Goal: Communication & Community: Ask a question

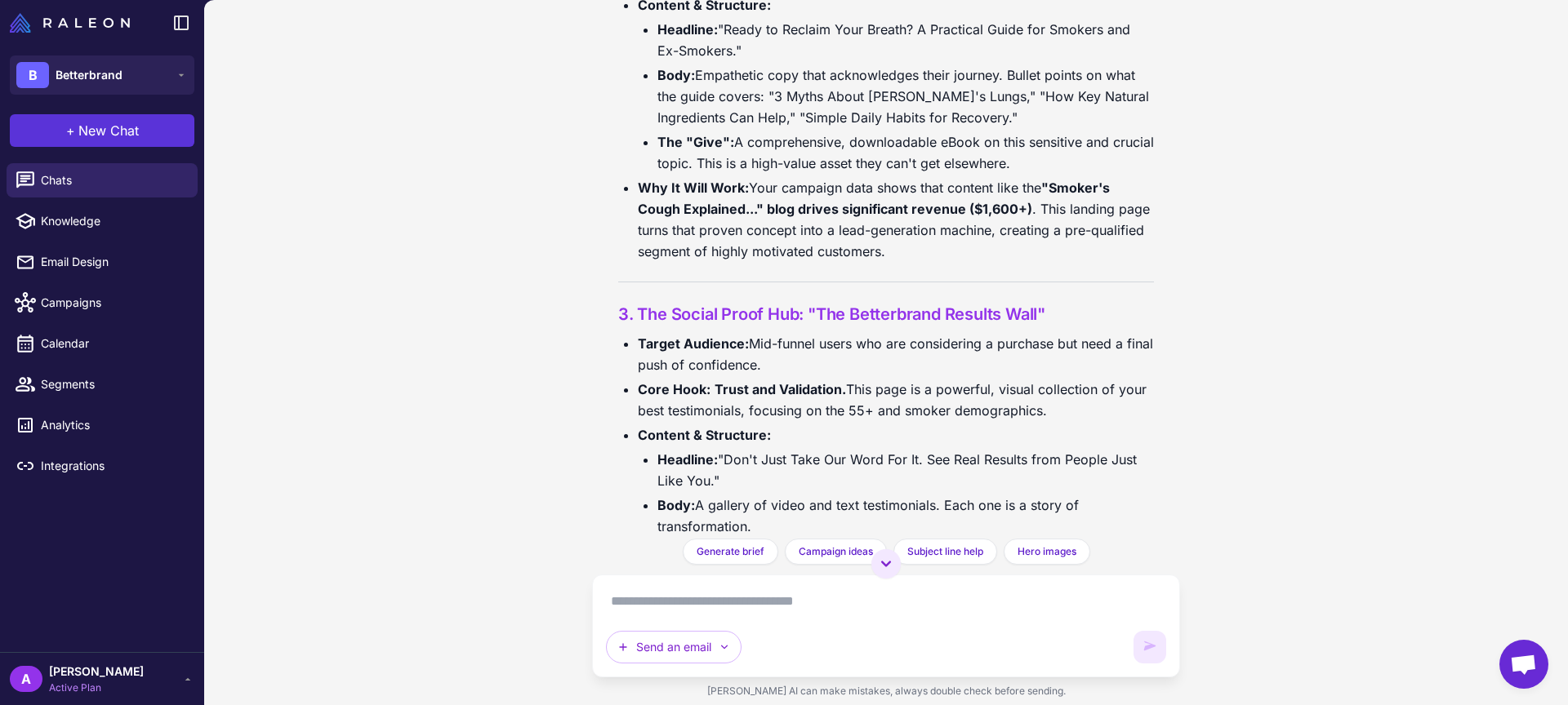
scroll to position [10202, 0]
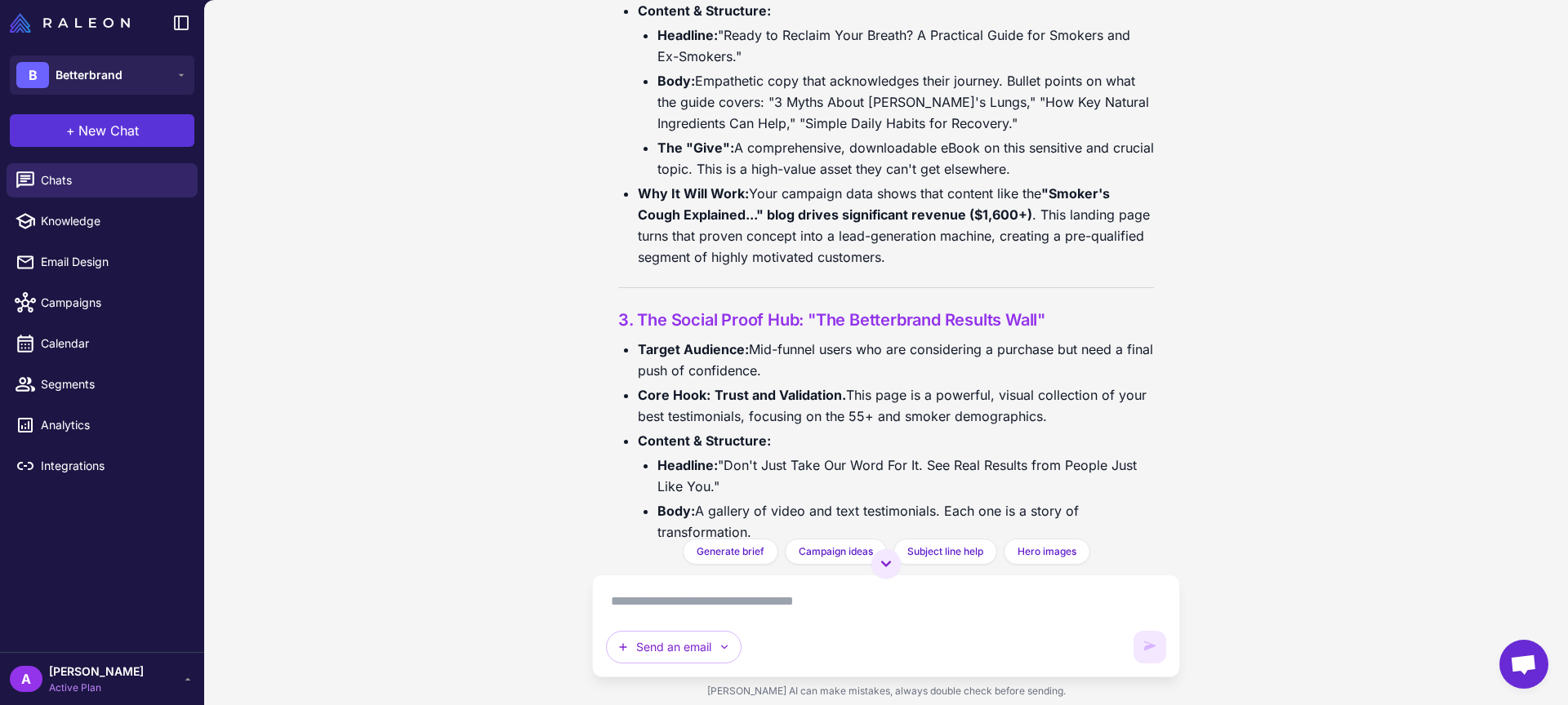
click at [150, 136] on button "+ New Chat" at bounding box center [102, 130] width 185 height 33
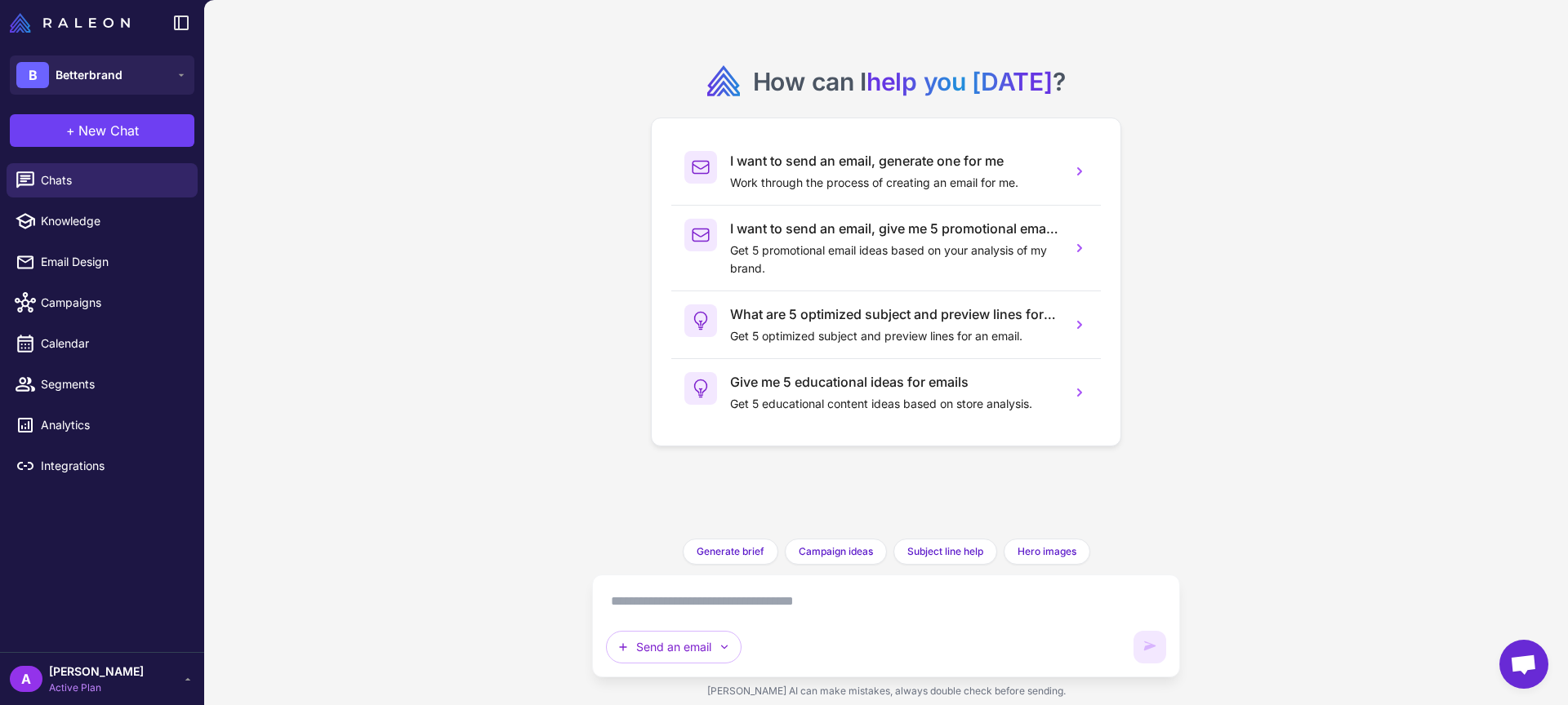
click at [739, 605] on textarea at bounding box center [886, 601] width 560 height 26
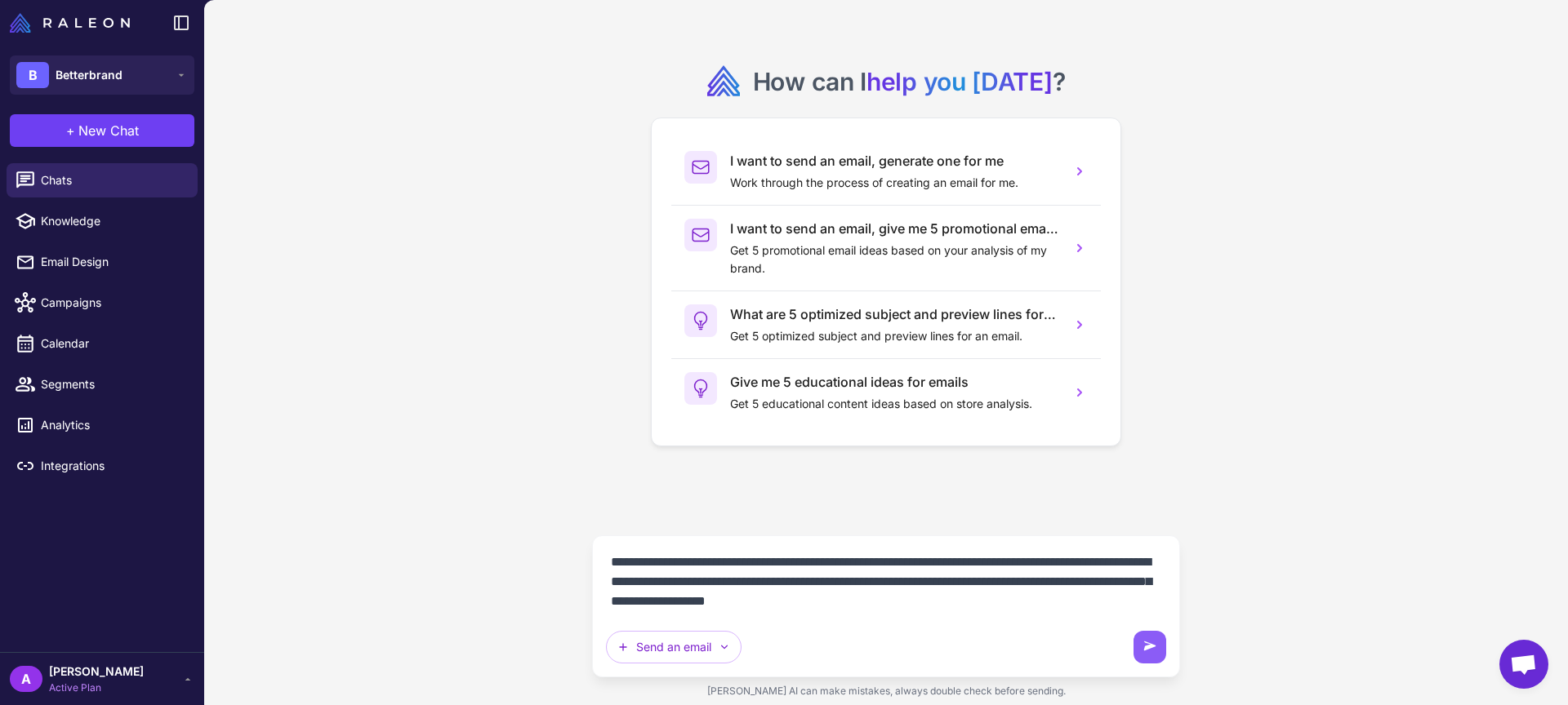
type textarea "**********"
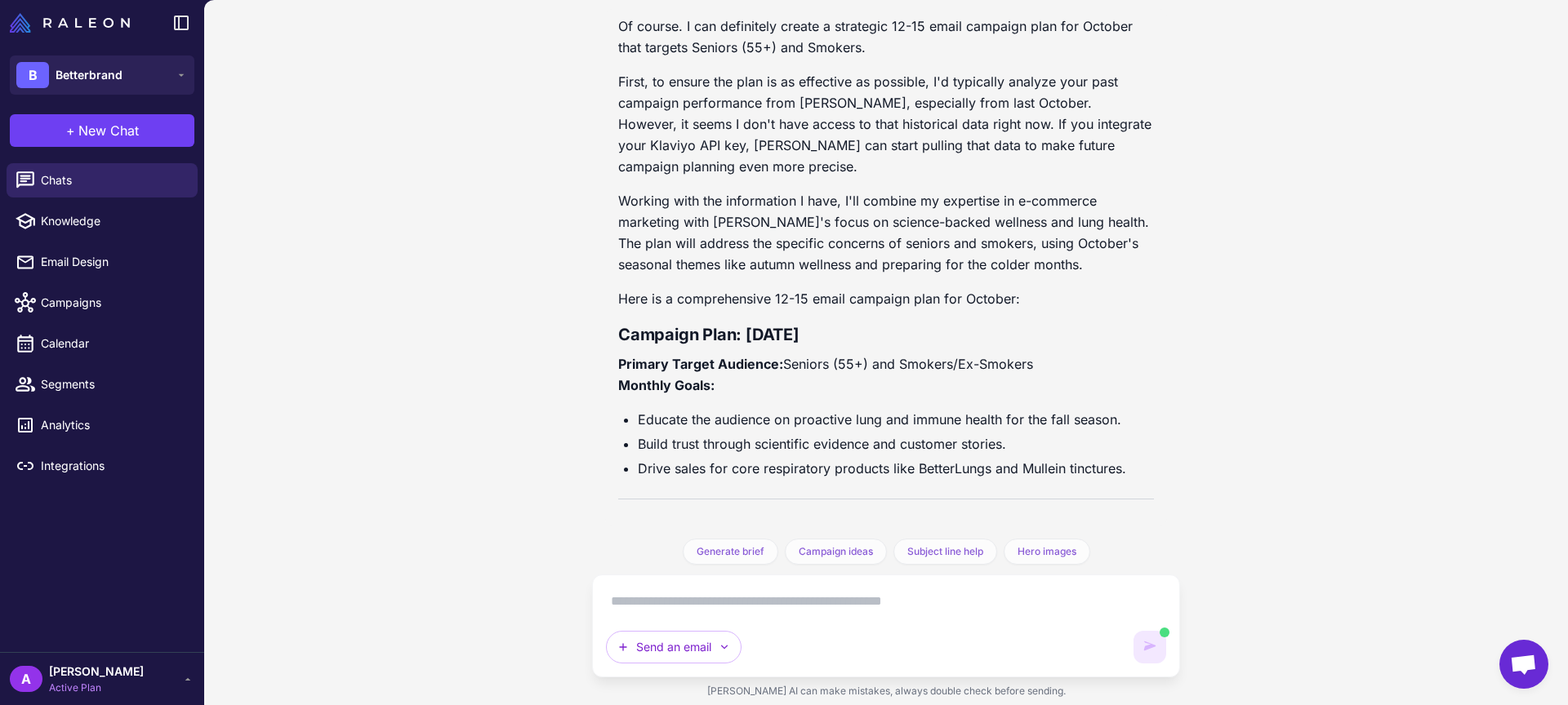
scroll to position [285, 0]
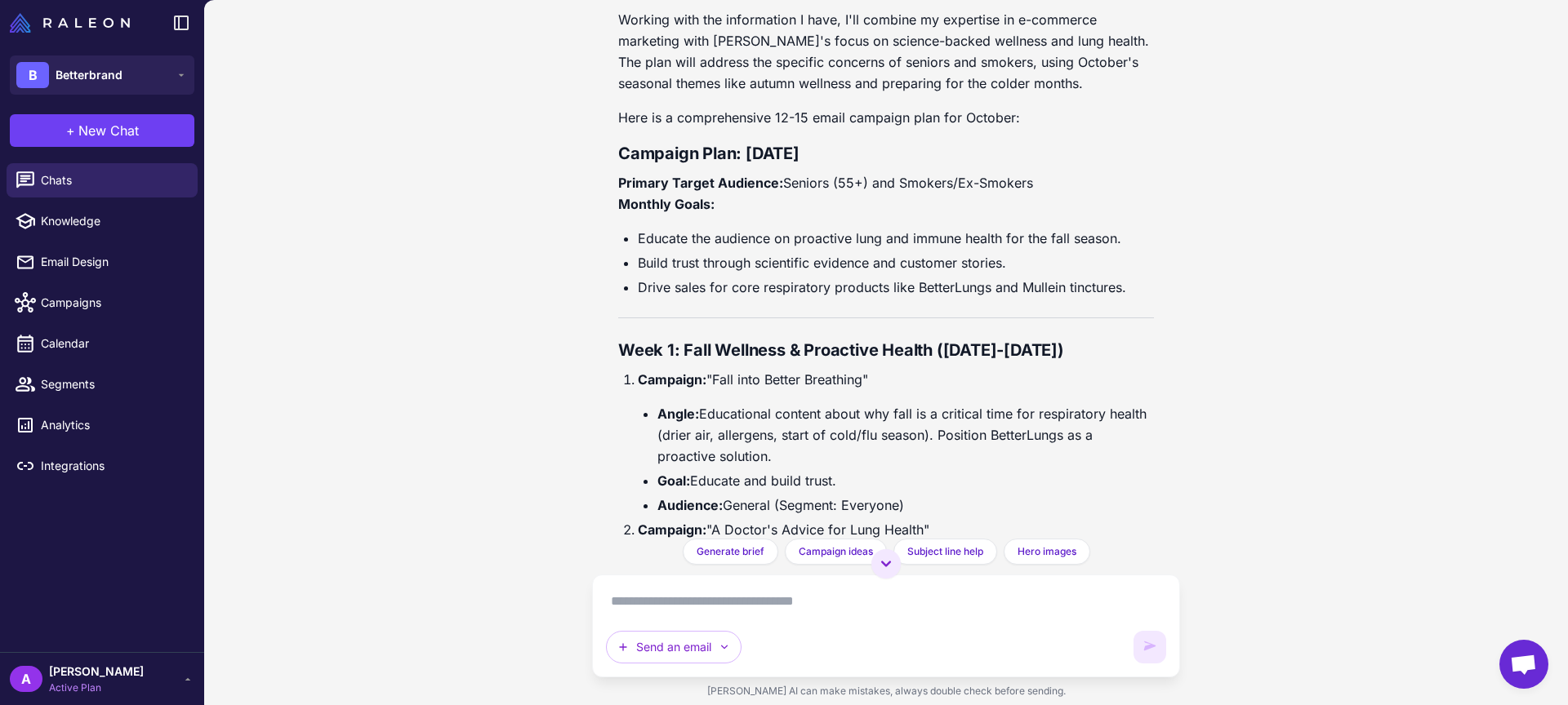
click at [560, 266] on div "Take everything you know about our performance on both Shopify and Klaviyo, pai…" at bounding box center [886, 352] width 1363 height 705
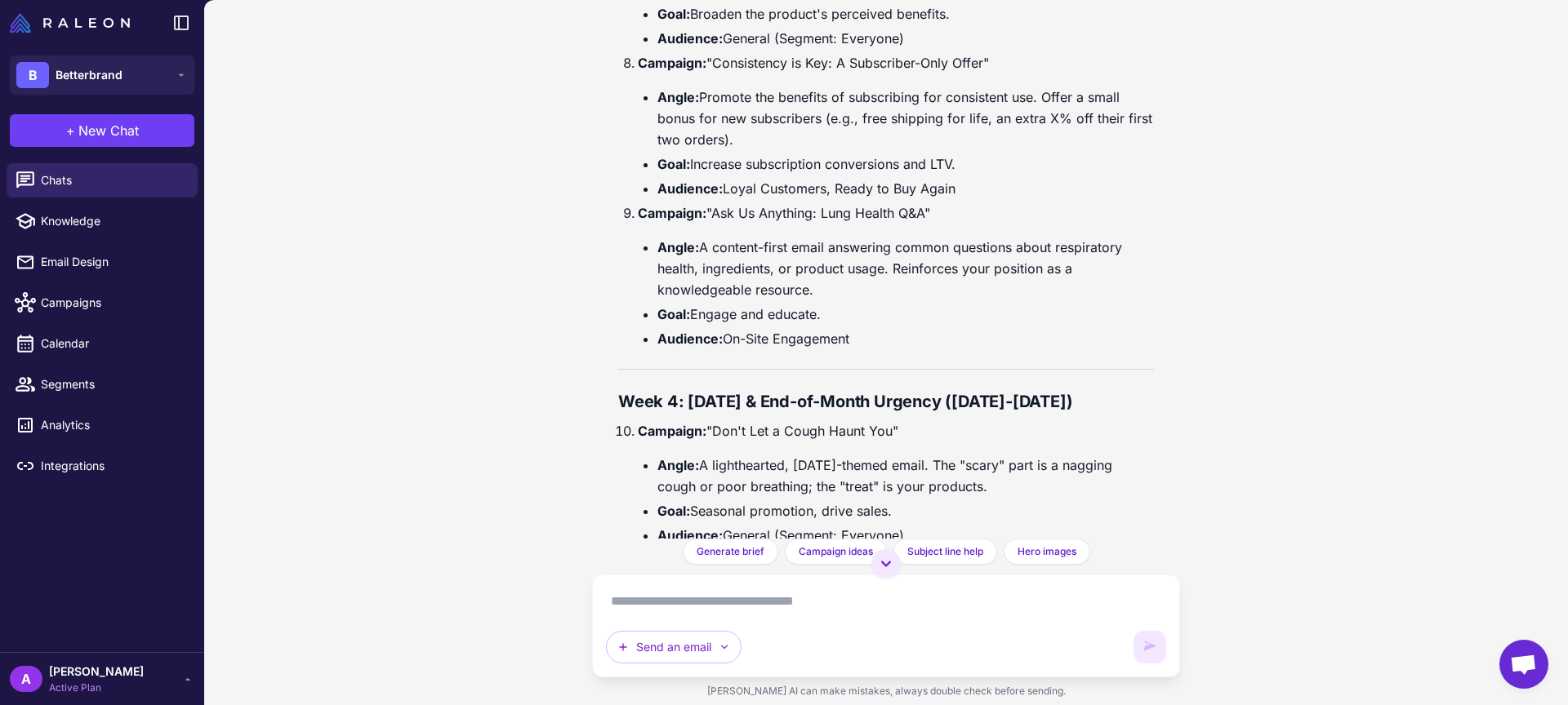
scroll to position [1707, 0]
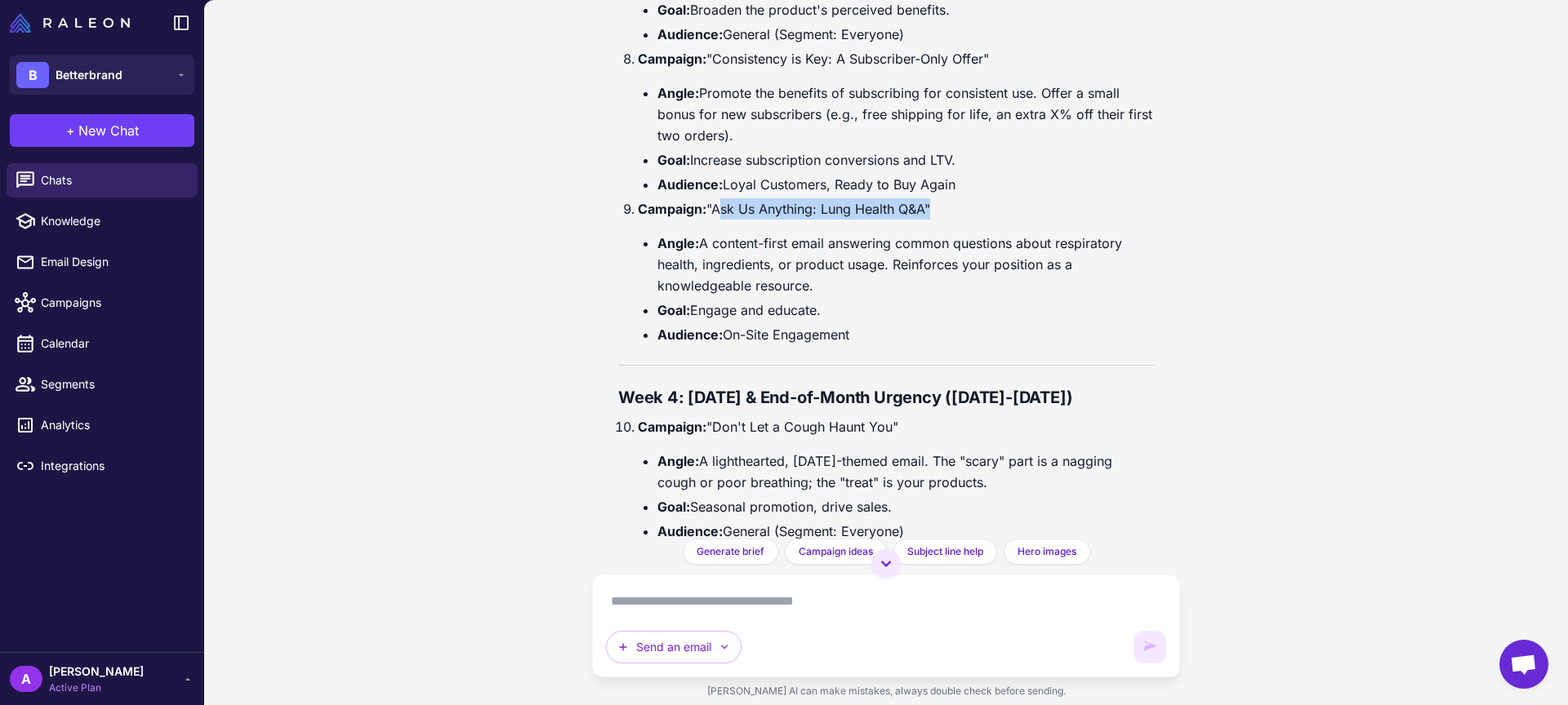
drag, startPoint x: 717, startPoint y: 207, endPoint x: 931, endPoint y: 218, distance: 214.3
click at [931, 218] on p "Campaign: "Ask Us Anything: Lung Health Q&A"" at bounding box center [896, 208] width 516 height 21
copy p "Ask Us Anything: Lung Health Q&A"
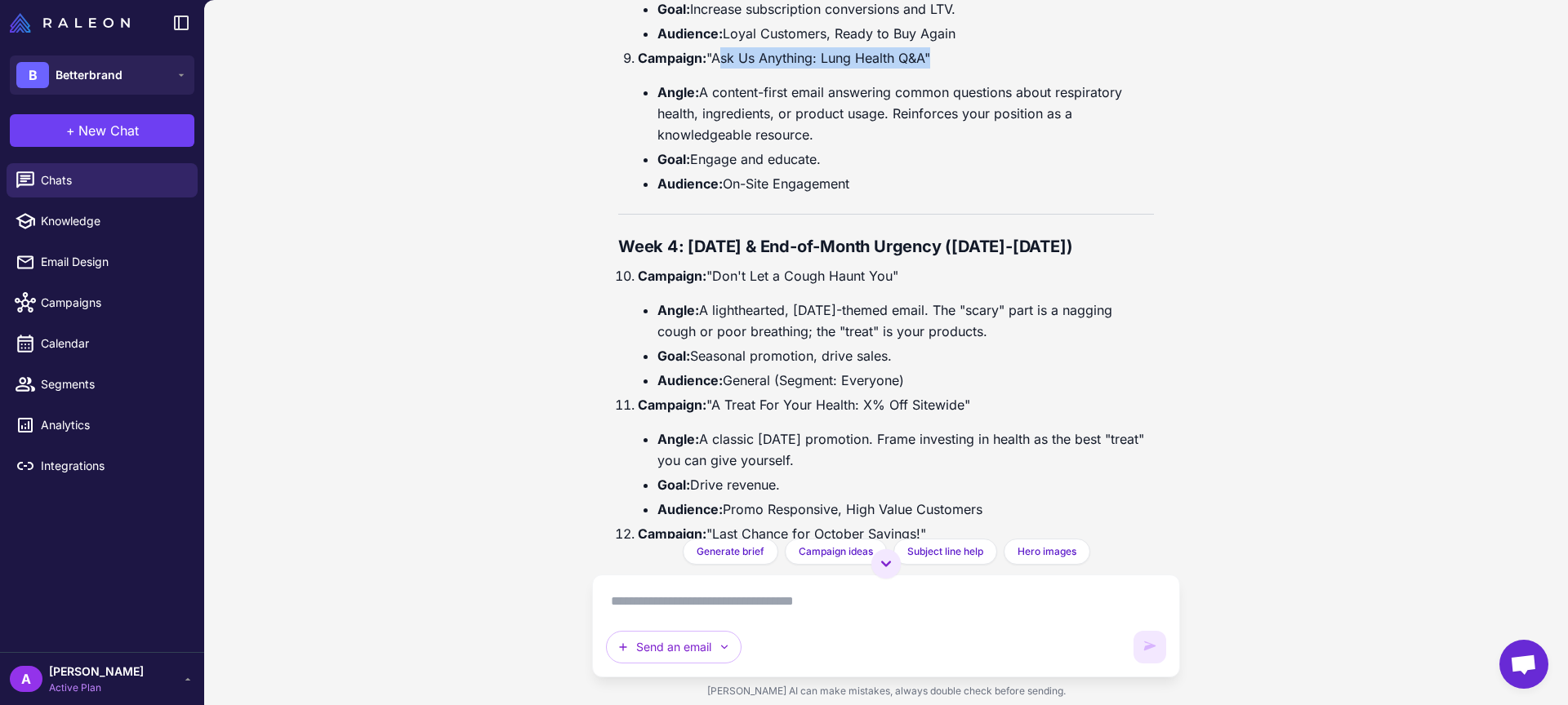
scroll to position [1863, 0]
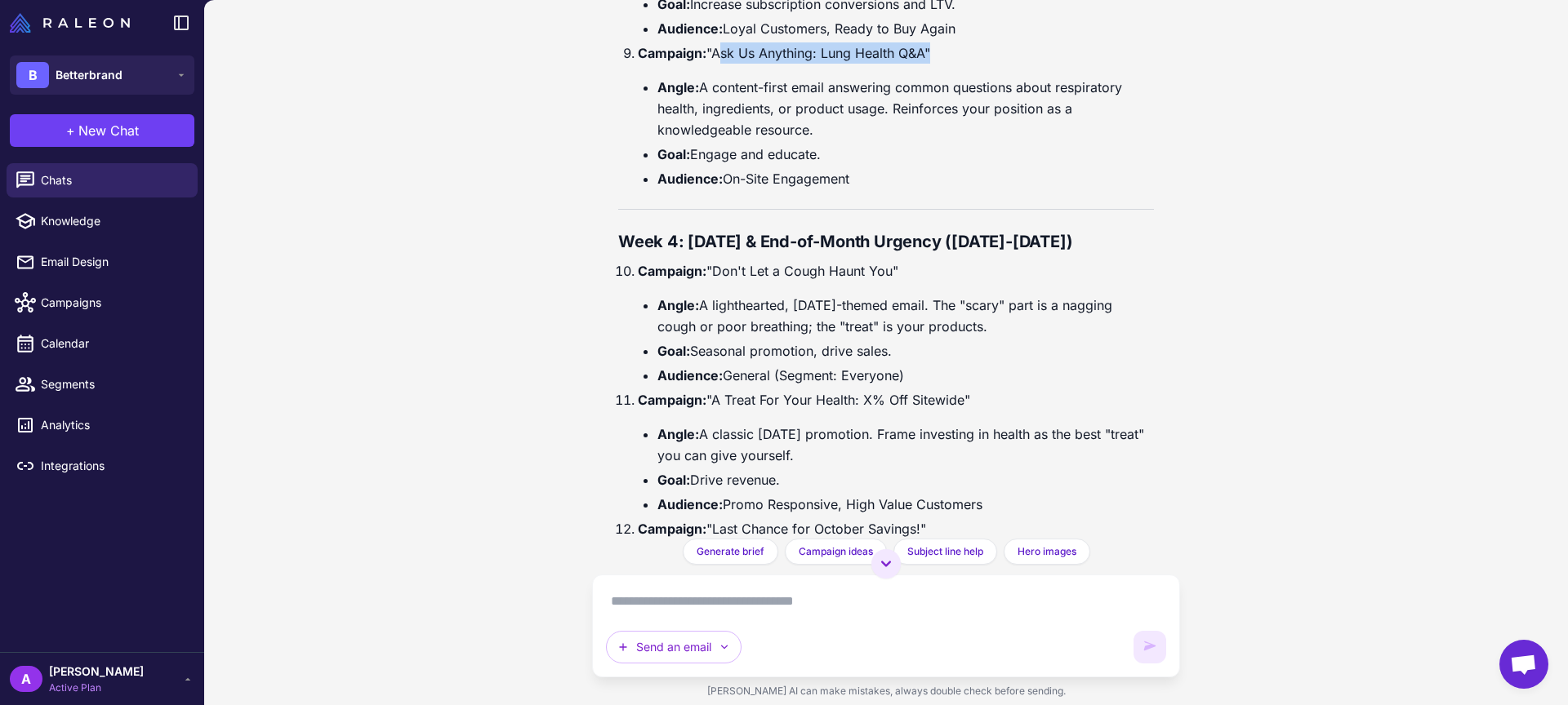
drag, startPoint x: 950, startPoint y: 322, endPoint x: 706, endPoint y: 305, distance: 244.6
click at [706, 305] on li "Angle: A lighthearted, [DATE]-themed email. The "scary" part is a nagging cough…" at bounding box center [906, 316] width 496 height 42
copy li "A lighthearted, [DATE]-themed email. The "scary" part is a nagging cough or poo…"
click at [994, 327] on li "Angle: A lighthearted, [DATE]-themed email. The "scary" part is a nagging cough…" at bounding box center [906, 316] width 496 height 42
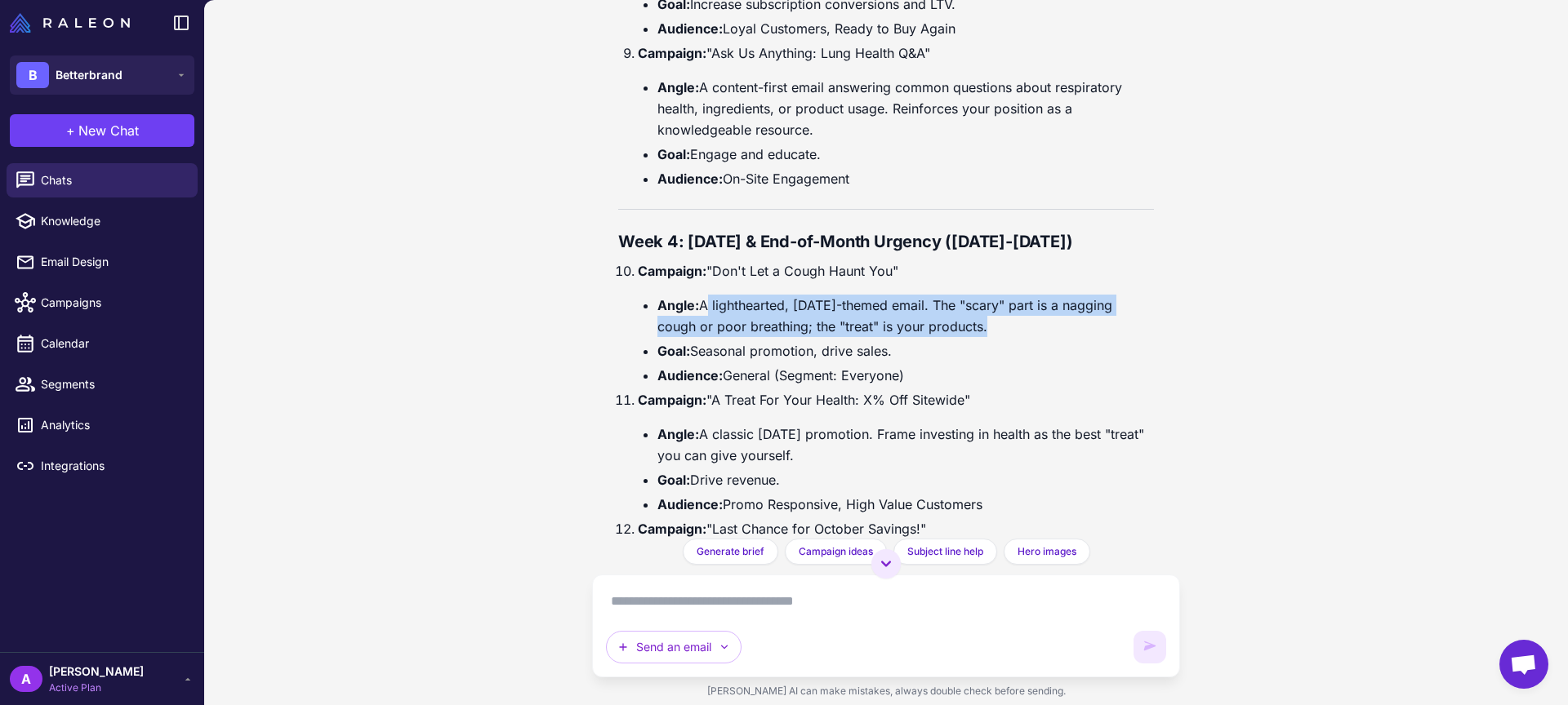
drag, startPoint x: 982, startPoint y: 326, endPoint x: 704, endPoint y: 304, distance: 278.9
click at [704, 304] on li "Angle: A lighthearted, [DATE]-themed email. The "scary" part is a nagging cough…" at bounding box center [906, 316] width 496 height 42
copy ul "A lighthearted, [DATE]-themed email. The "scary" part is a nagging cough or poo…"
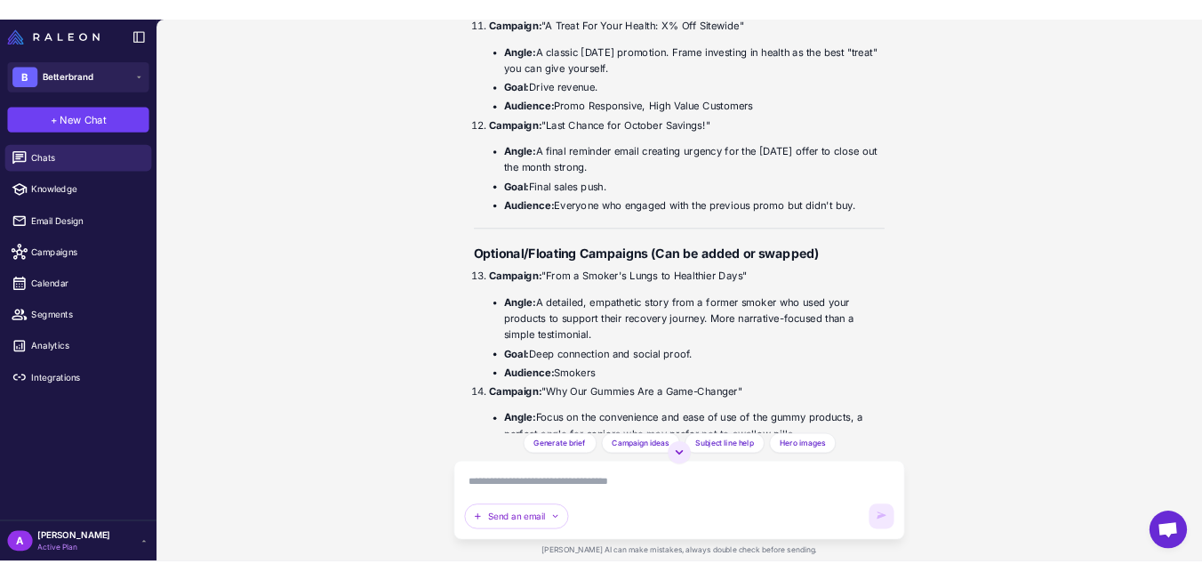
scroll to position [2758, 0]
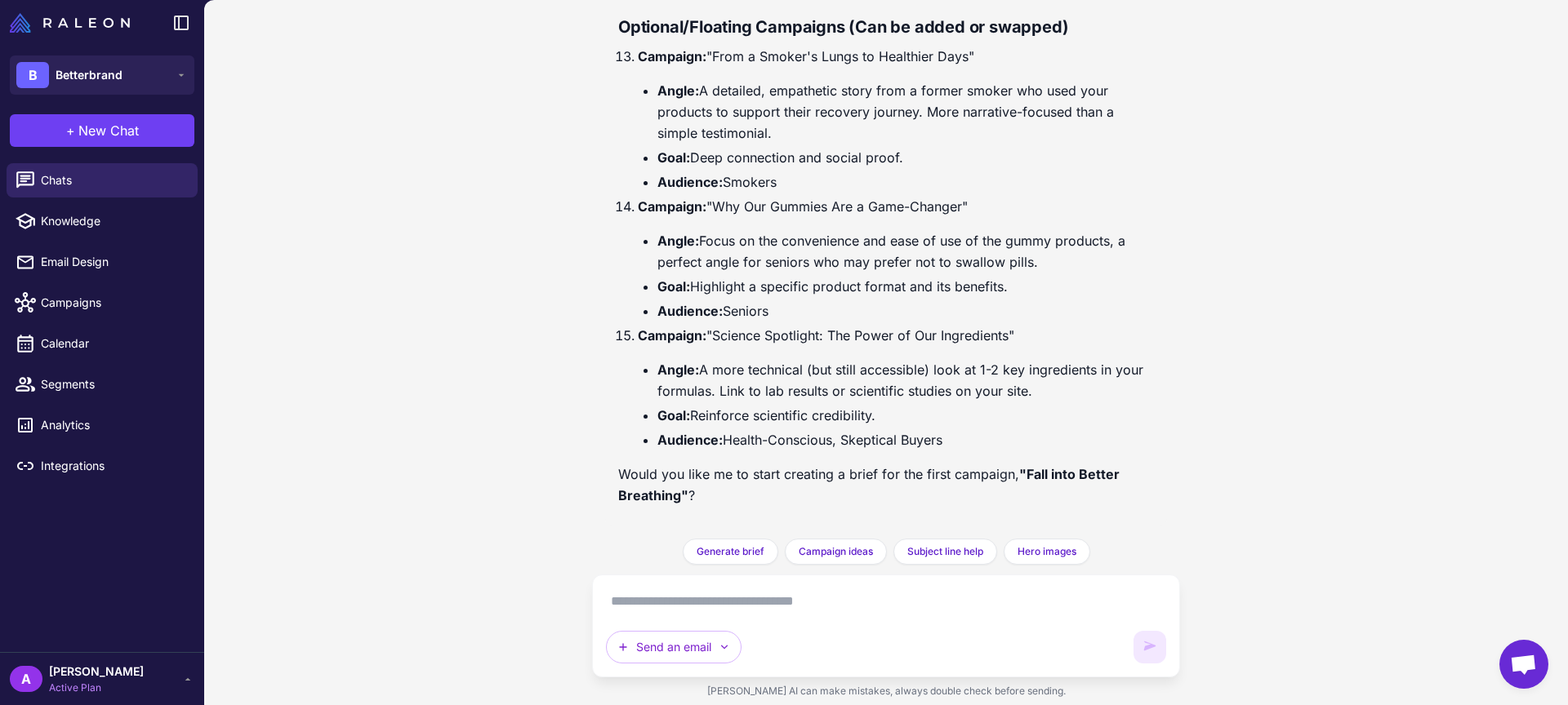
drag, startPoint x: 773, startPoint y: 131, endPoint x: 707, endPoint y: 94, distance: 75.7
click at [707, 94] on li "Angle: A detailed, empathetic story from a former smoker who used your products…" at bounding box center [906, 111] width 496 height 63
copy li "A detailed, empathetic story from a former smoker who used your products to sup…"
